Goal: Communication & Community: Ask a question

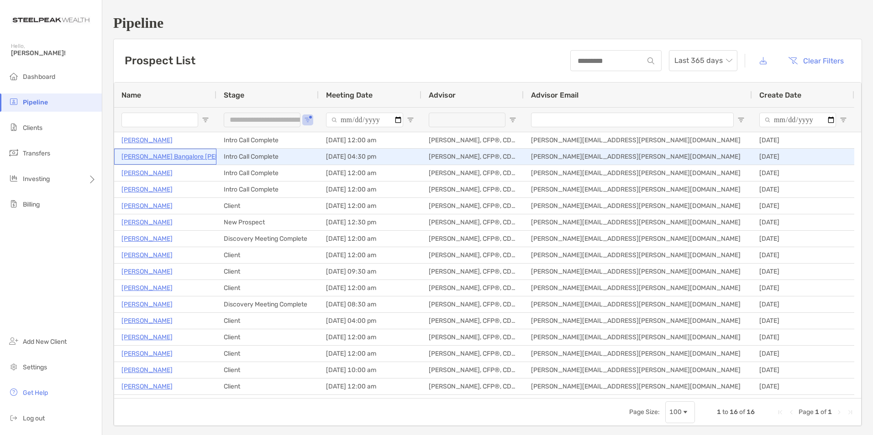
click at [158, 155] on p "[PERSON_NAME] Bangalore [PERSON_NAME]" at bounding box center [188, 156] width 135 height 11
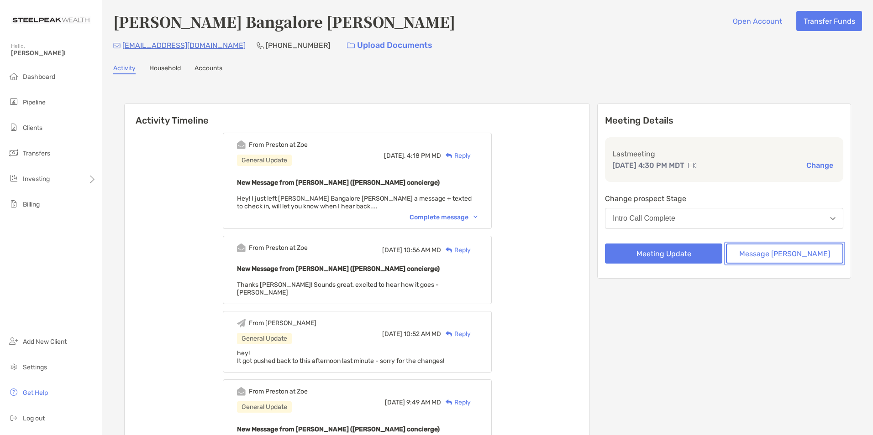
click at [779, 256] on button "Message Zoe" at bounding box center [784, 254] width 117 height 20
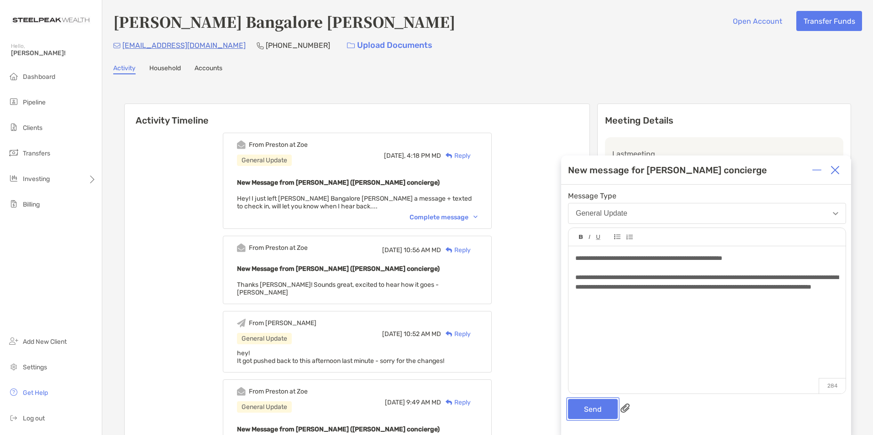
click at [597, 413] on button "Send" at bounding box center [593, 409] width 50 height 20
